Goal: Task Accomplishment & Management: Manage account settings

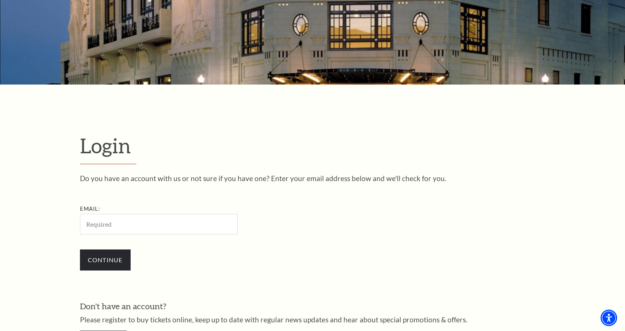
scroll to position [45, 0]
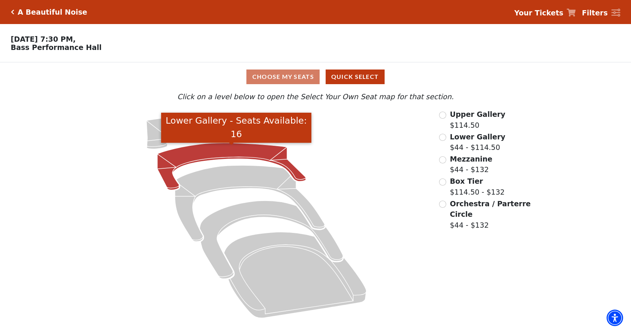
click at [205, 155] on icon "Lower Gallery - Seats Available: 16" at bounding box center [231, 166] width 148 height 47
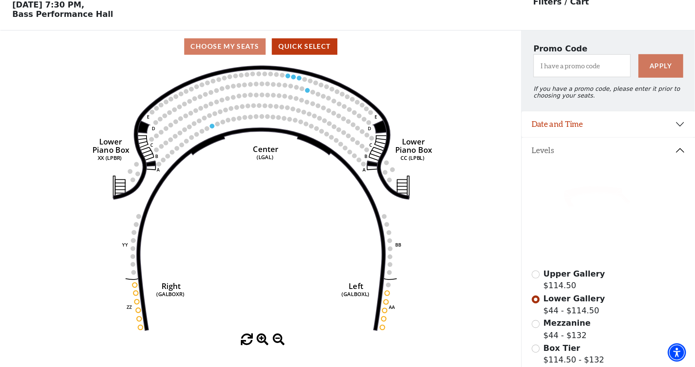
scroll to position [35, 0]
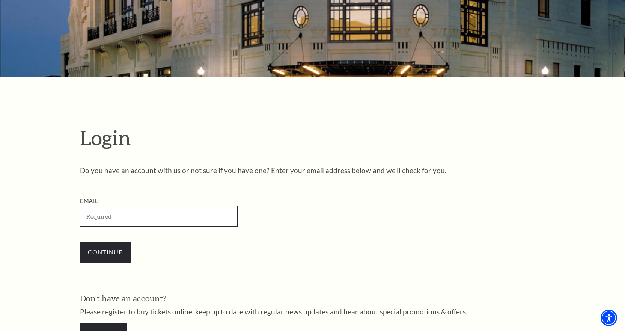
scroll to position [150, 0]
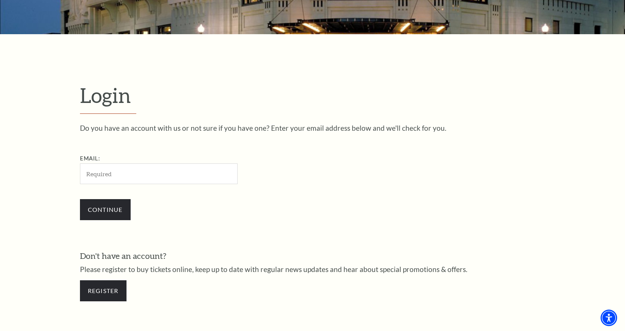
click at [283, 169] on div "Email:" at bounding box center [196, 169] width 233 height 30
click at [197, 172] on input "Email:" at bounding box center [159, 173] width 158 height 21
click at [166, 176] on input "Email:" at bounding box center [159, 173] width 158 height 21
paste input "[EMAIL_ADDRESS][DOMAIN_NAME]"
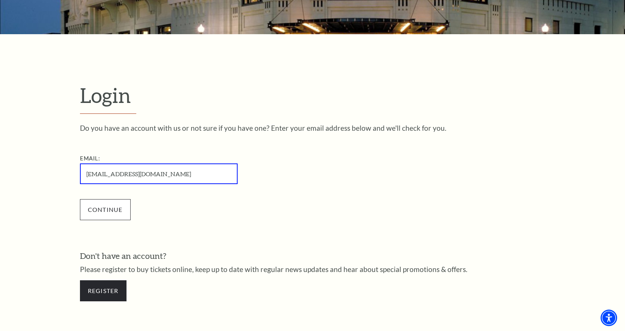
type input "[EMAIL_ADDRESS][DOMAIN_NAME]"
click at [112, 214] on input "Continue" at bounding box center [105, 209] width 51 height 21
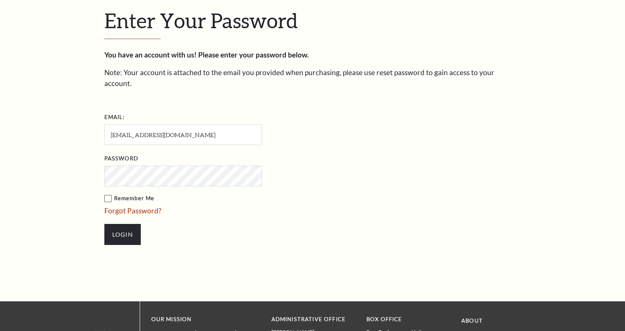
scroll to position [240, 0]
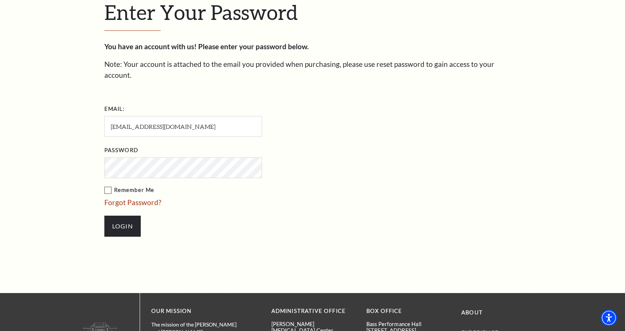
click at [261, 208] on li "Login" at bounding box center [220, 226] width 233 height 36
click at [131, 217] on input "Login" at bounding box center [122, 226] width 36 height 21
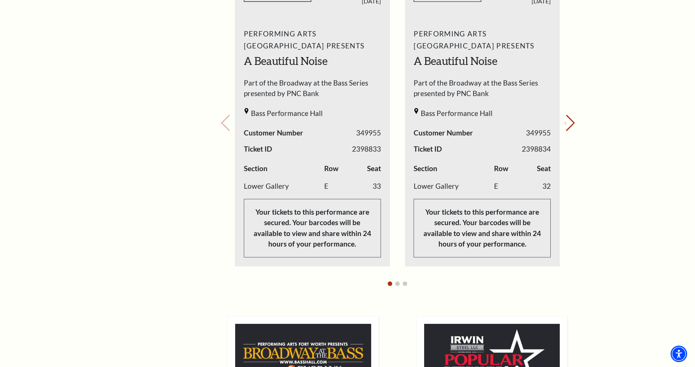
scroll to position [300, 0]
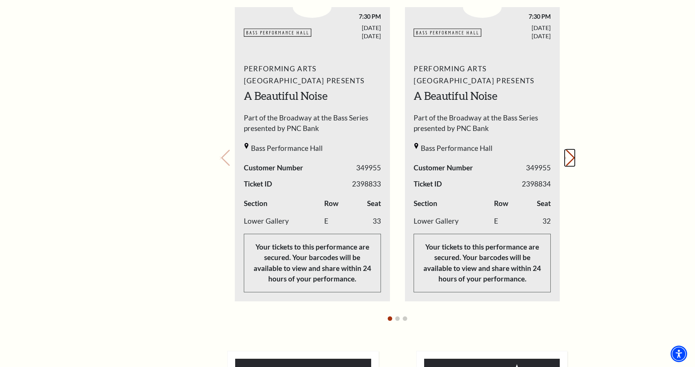
click at [568, 157] on button "Next slide." at bounding box center [569, 158] width 10 height 17
click at [569, 160] on div "Your next show Previous slide. Next slide." at bounding box center [397, 147] width 355 height 358
click at [229, 157] on button "Previous slide." at bounding box center [225, 158] width 10 height 17
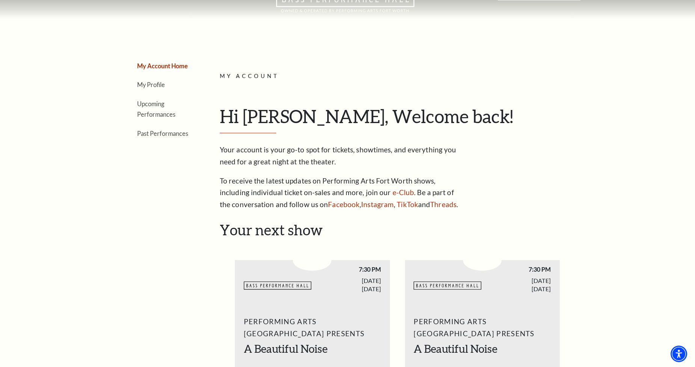
scroll to position [0, 0]
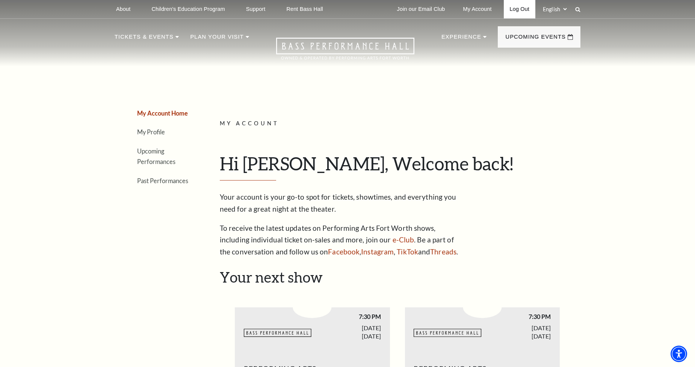
click at [523, 11] on link "Log Out" at bounding box center [519, 9] width 32 height 18
